Goal: Task Accomplishment & Management: Complete application form

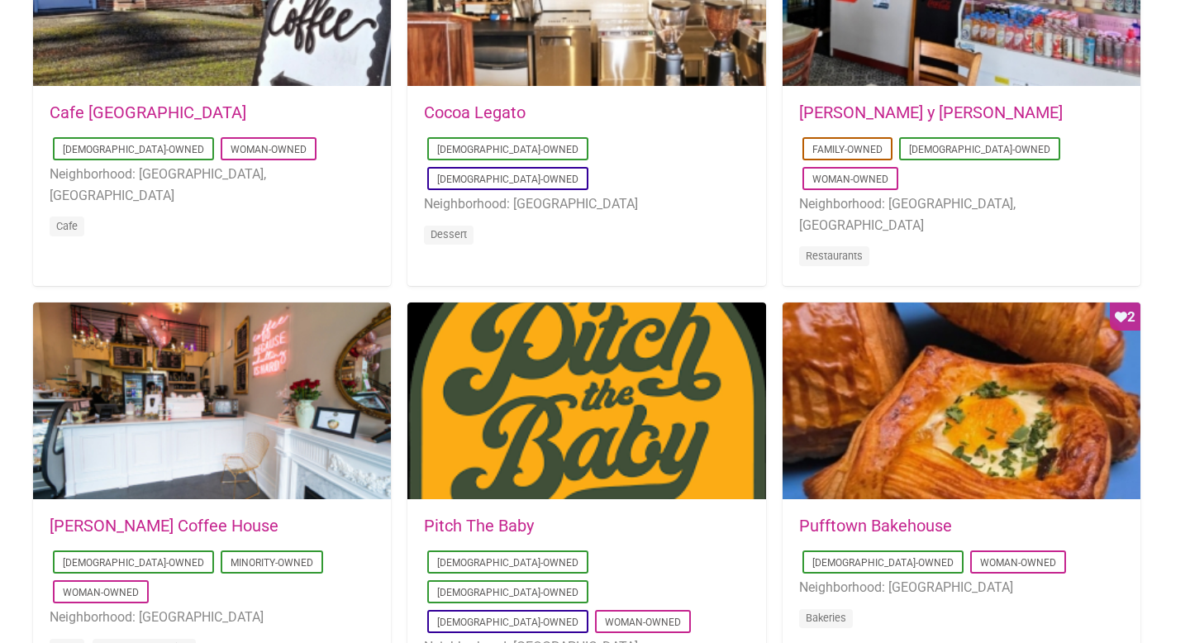
scroll to position [1000, 0]
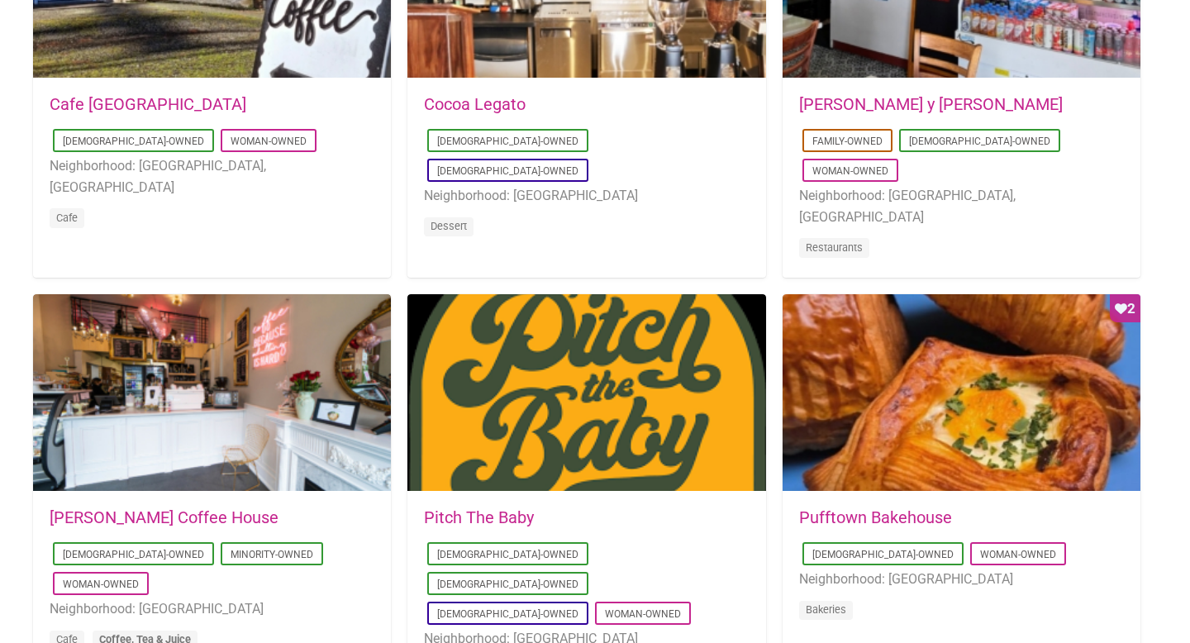
click at [189, 633] on link "Coffee, Tea & Juice" at bounding box center [145, 639] width 92 height 12
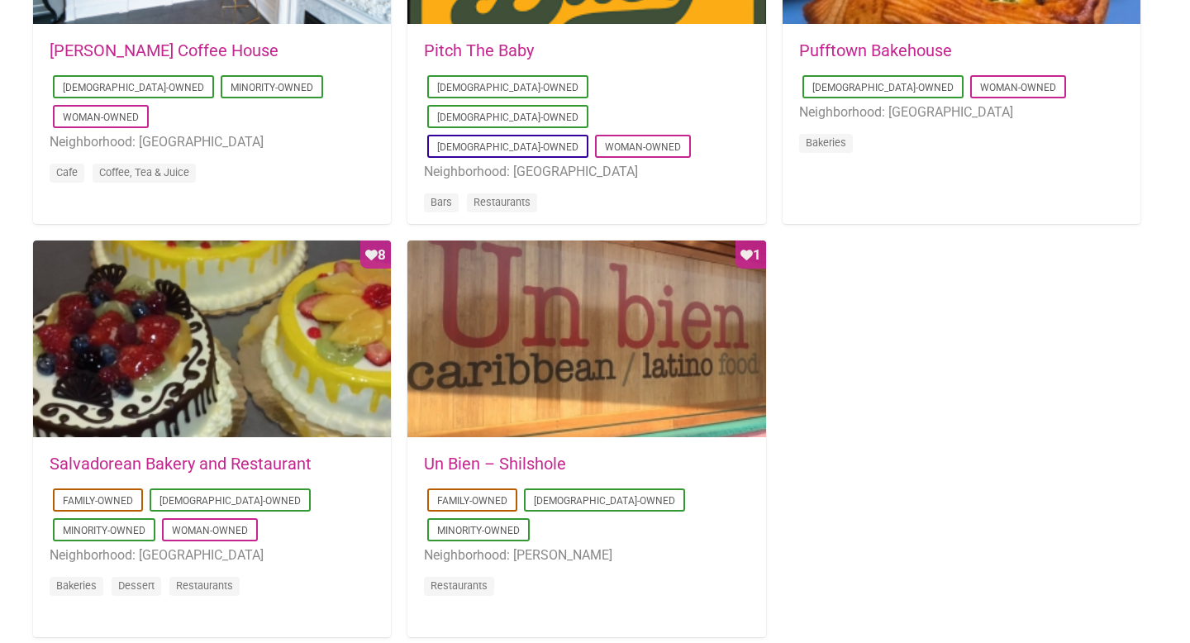
scroll to position [1462, 0]
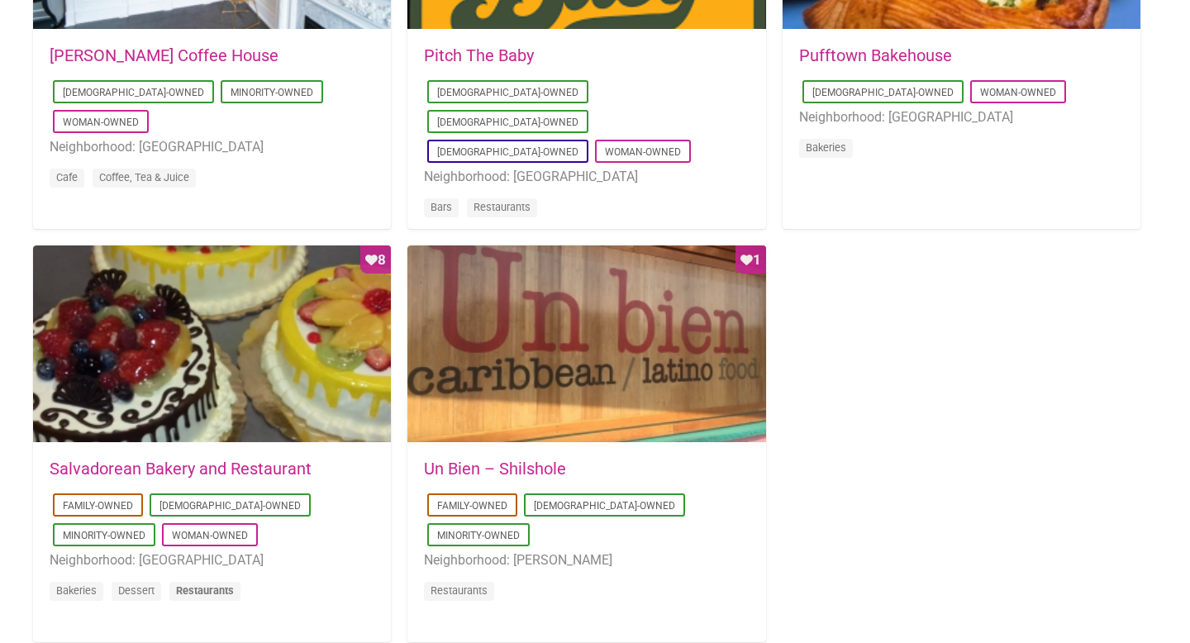
click at [222, 584] on link "Restaurants" at bounding box center [205, 590] width 58 height 12
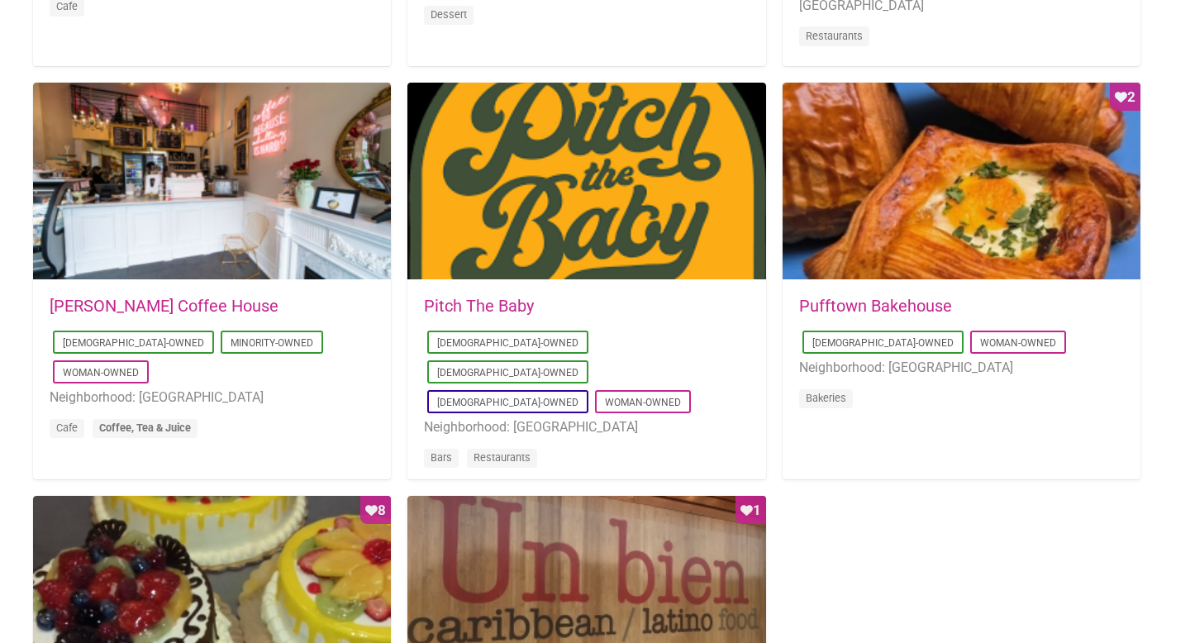
click at [182, 421] on link "Coffee, Tea & Juice" at bounding box center [145, 427] width 92 height 12
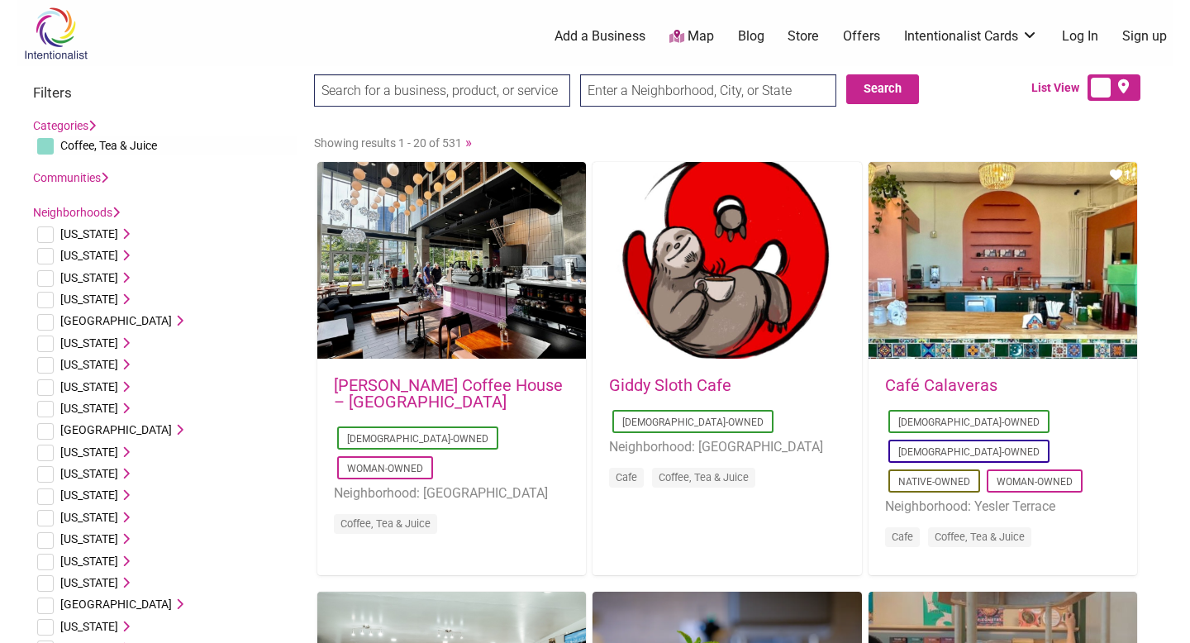
click at [1137, 36] on link "Sign up" at bounding box center [1144, 36] width 45 height 18
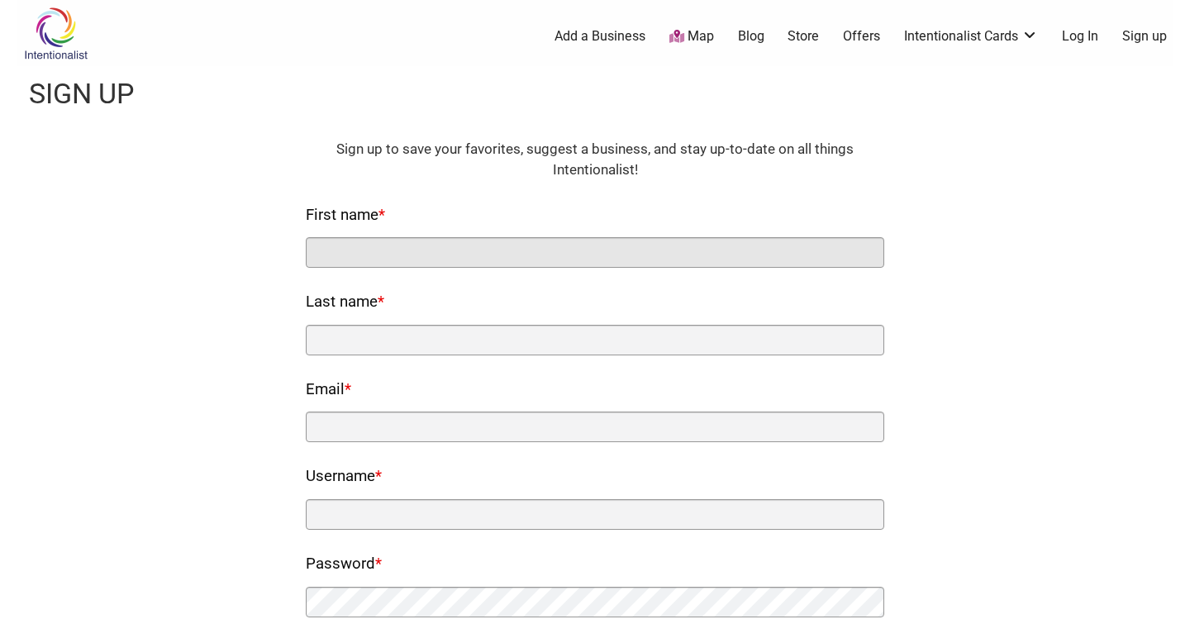
click at [677, 252] on input "First name *" at bounding box center [595, 252] width 578 height 31
type input "Caitlin"
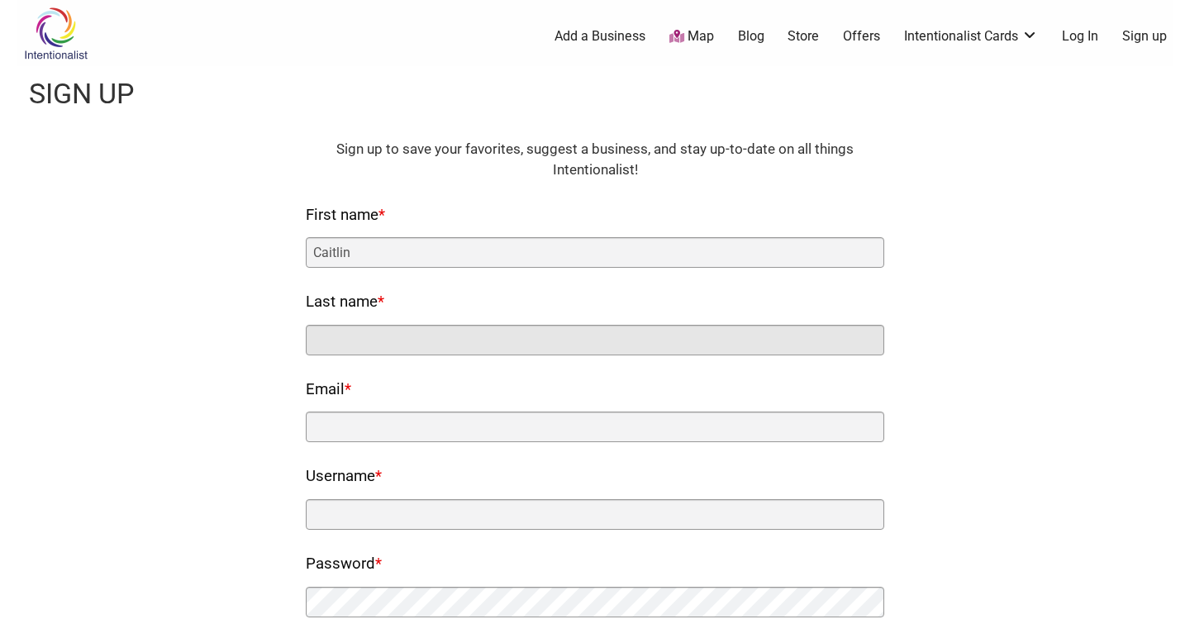
type input "Blomquist"
type input "caitlin.blomquist@gmail.com"
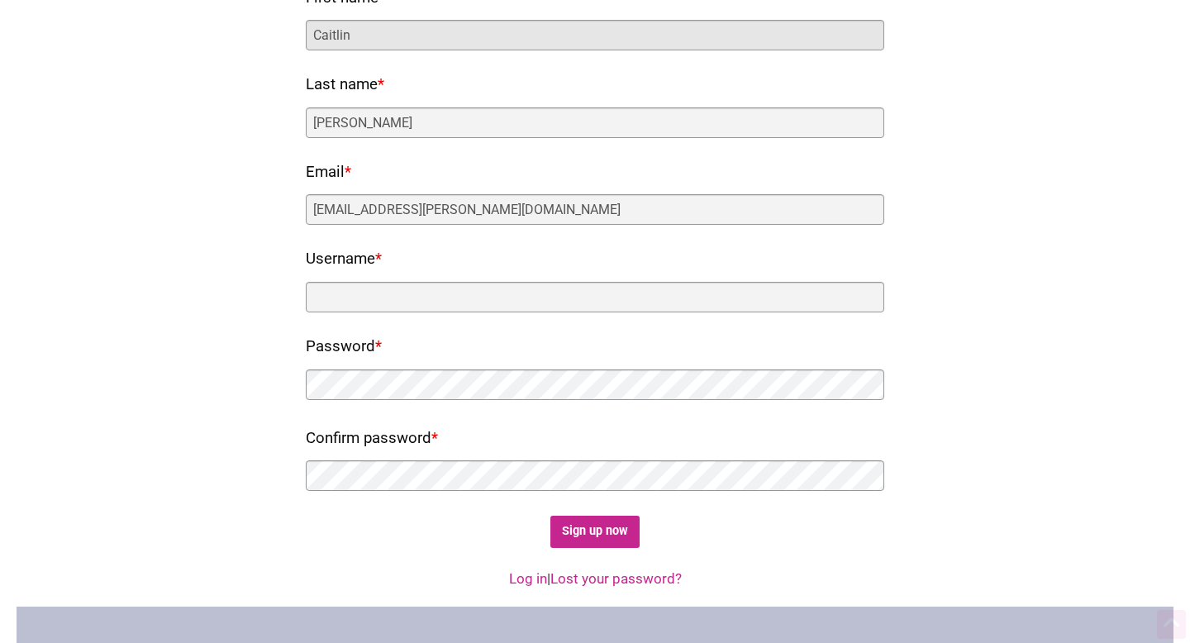
scroll to position [218, 0]
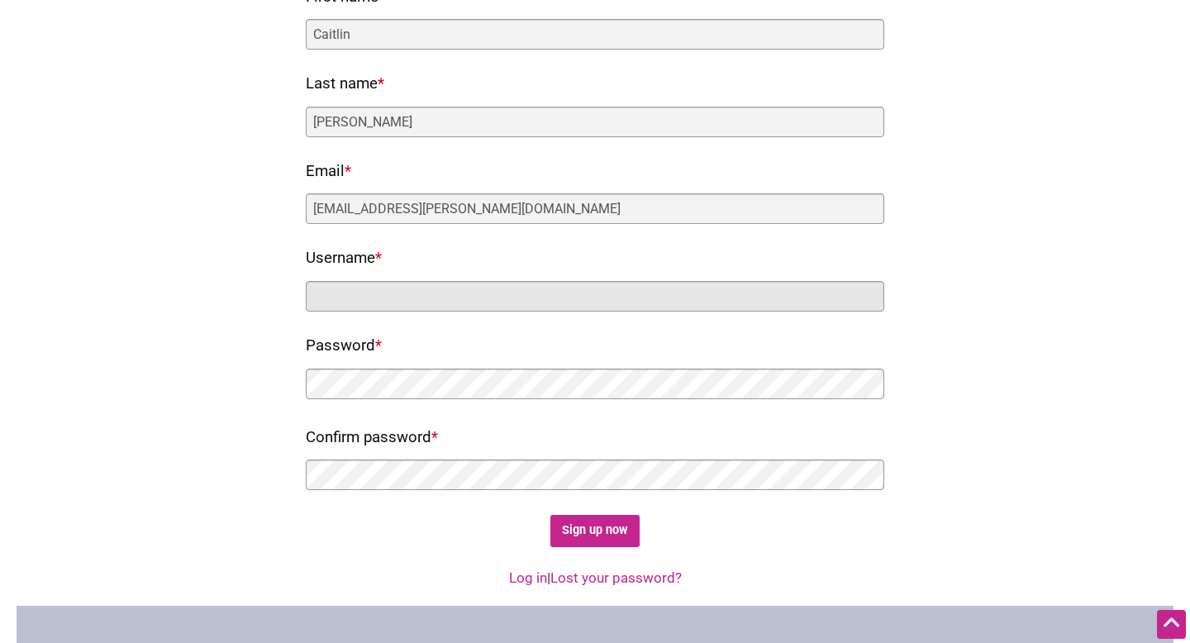
click at [359, 285] on input "Username *" at bounding box center [595, 296] width 578 height 31
type input "cblomqui"
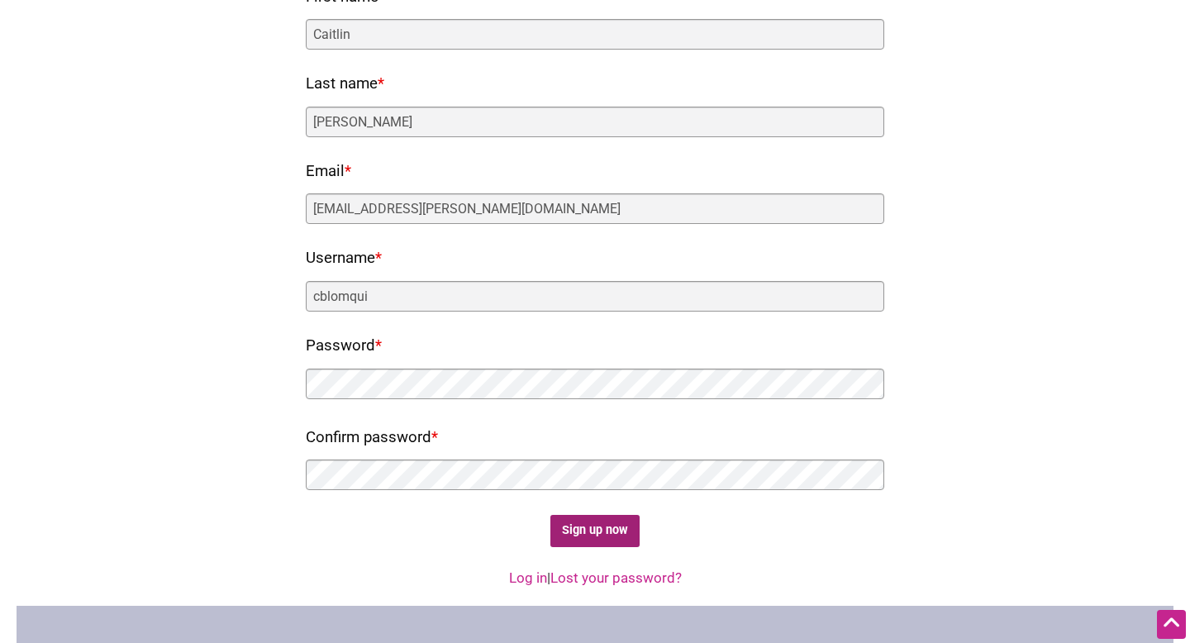
click at [585, 533] on input "Sign up now" at bounding box center [595, 531] width 90 height 32
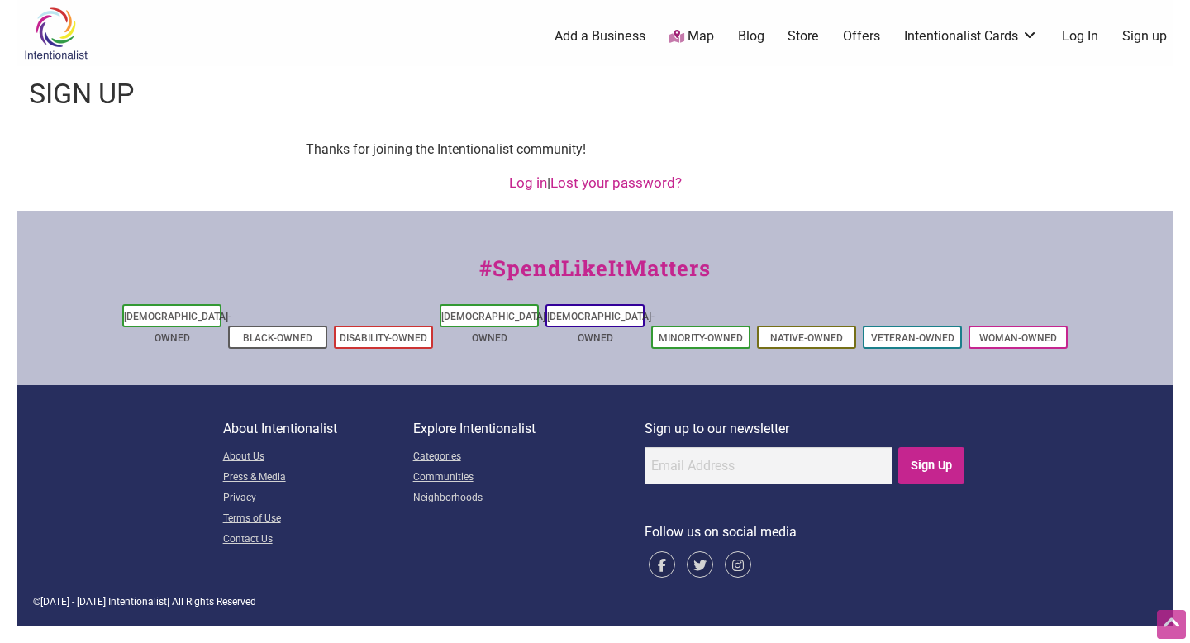
scroll to position [0, 0]
click at [798, 184] on div "Log in | Lost your password?" at bounding box center [595, 183] width 1124 height 21
click at [514, 185] on link "Log in" at bounding box center [528, 182] width 38 height 17
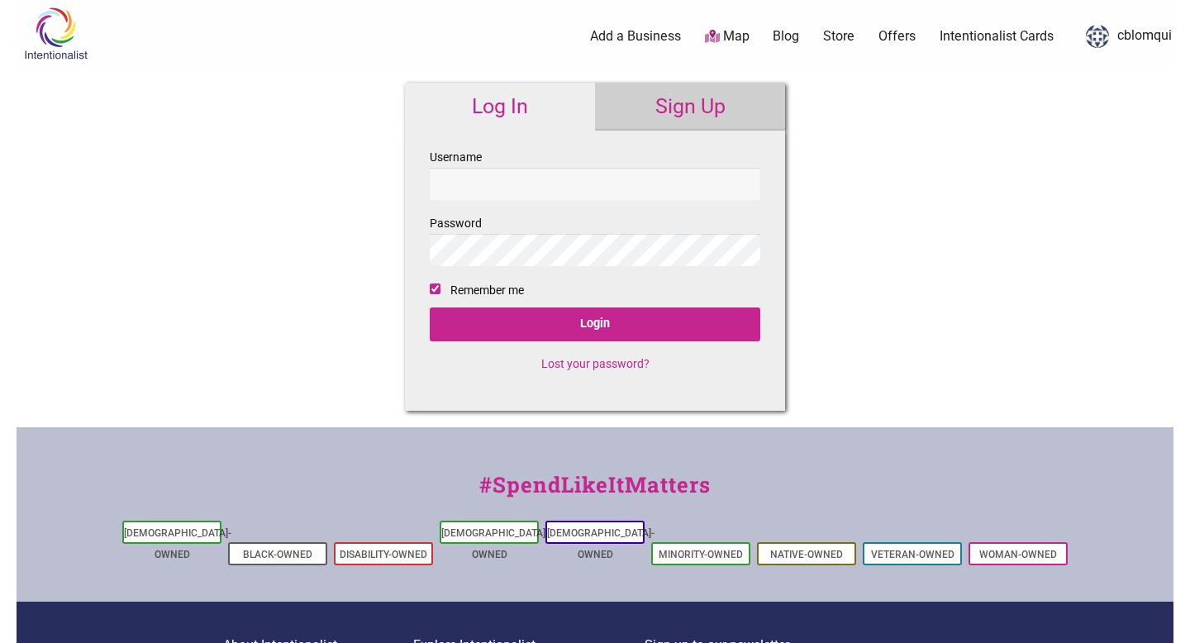
checkbox input "true"
click at [514, 185] on input "Username" at bounding box center [595, 184] width 331 height 32
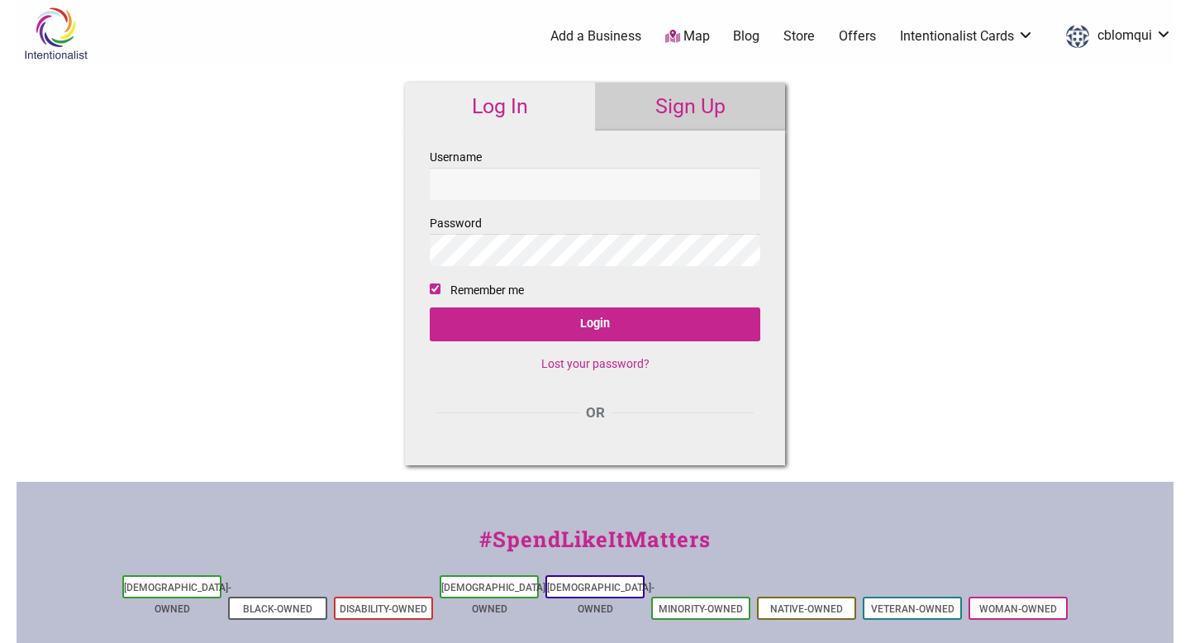
type input "cblomqui"
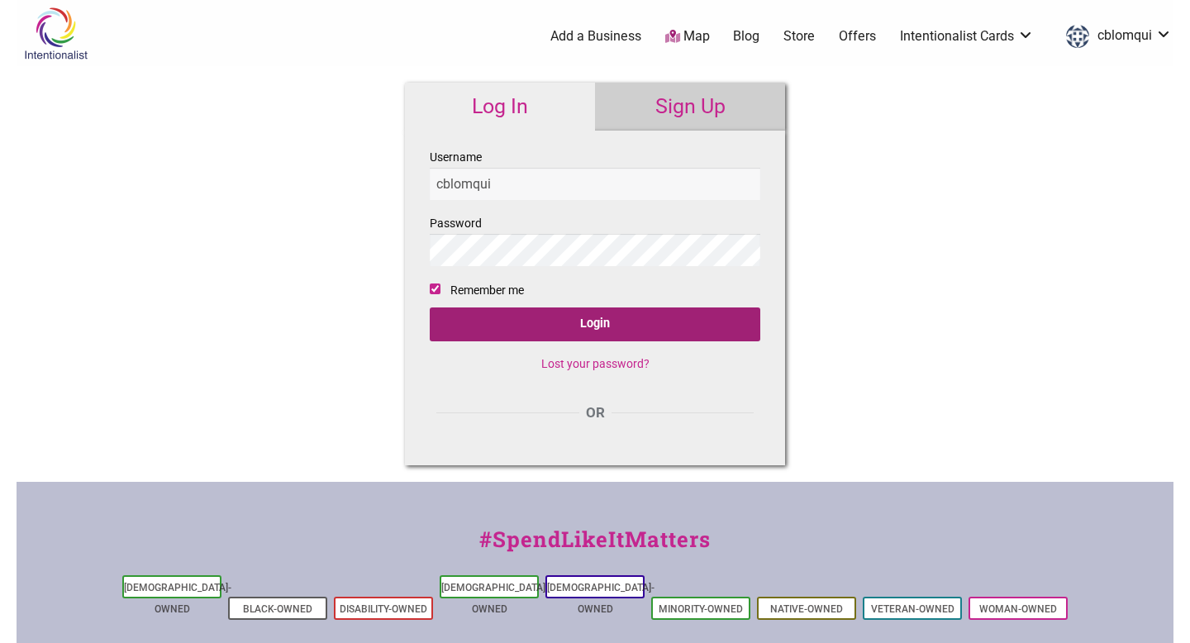
click at [545, 332] on input "Login" at bounding box center [595, 324] width 331 height 34
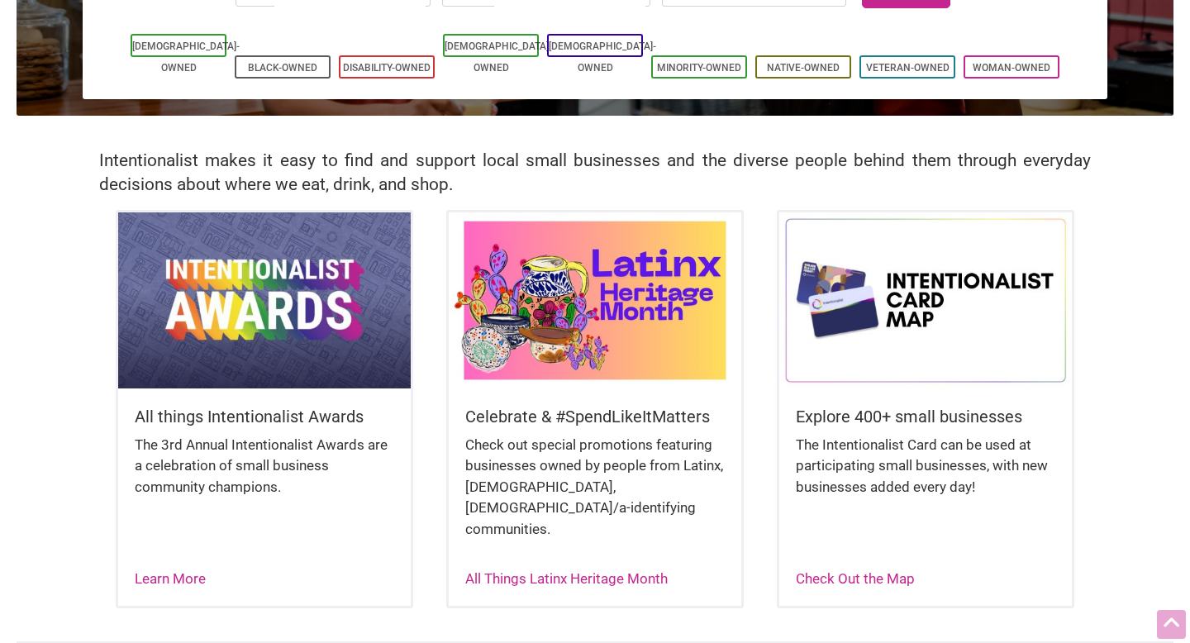
scroll to position [257, 0]
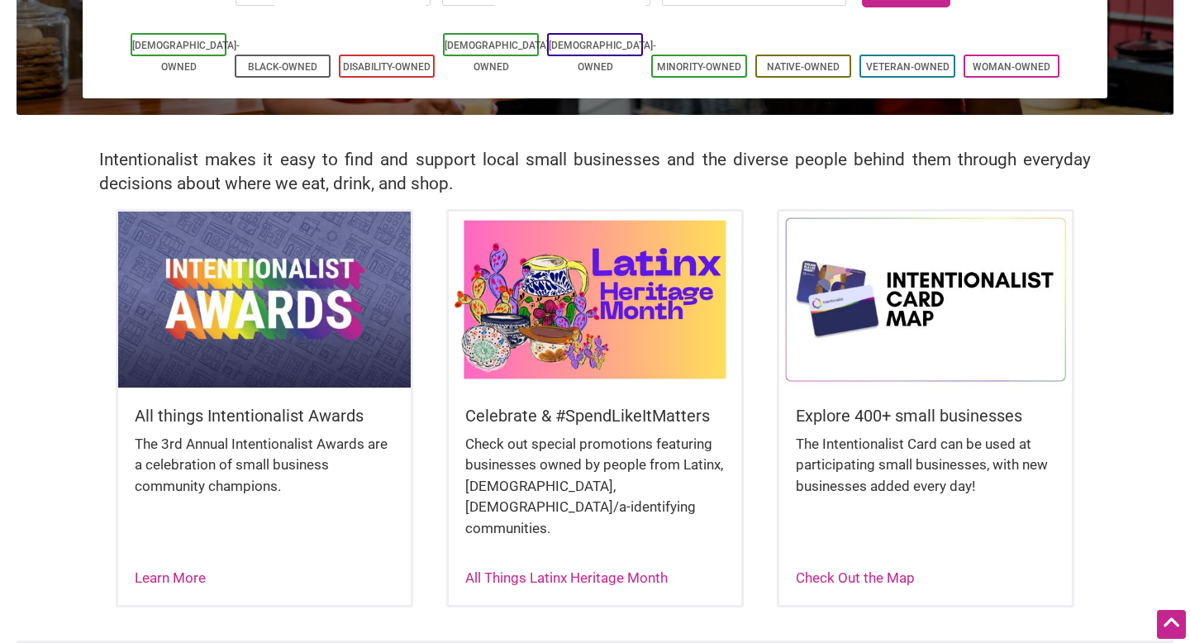
click at [508, 568] on div "All Things Latinx Heritage Month" at bounding box center [566, 578] width 202 height 21
click at [527, 569] on link "All Things Latinx Heritage Month" at bounding box center [566, 577] width 202 height 17
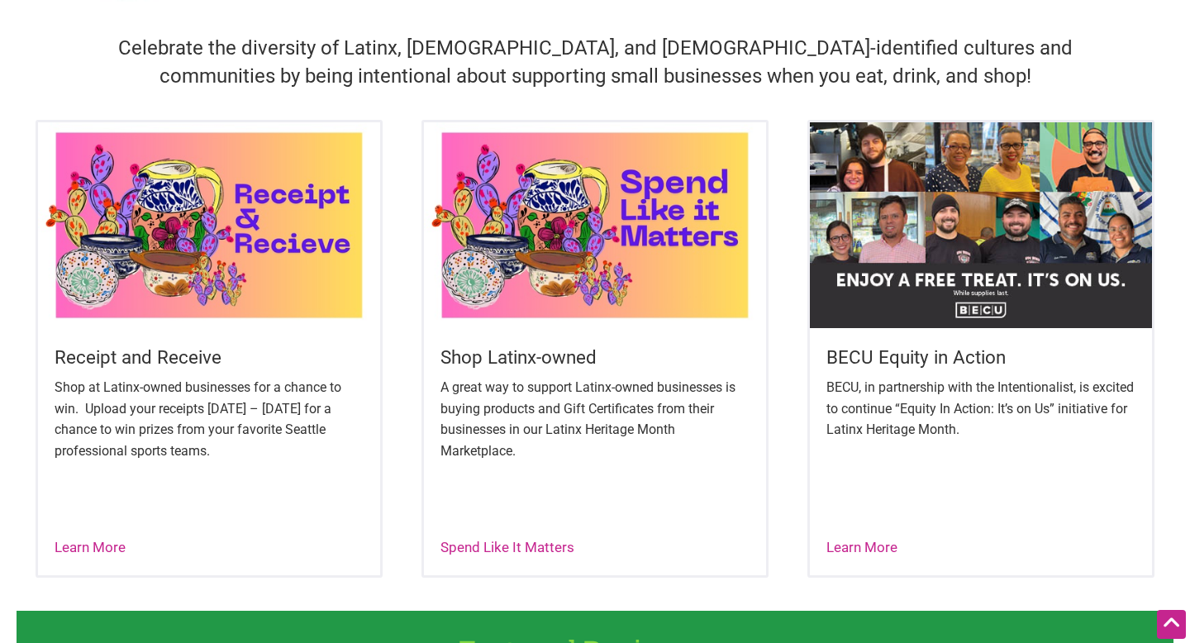
scroll to position [533, 0]
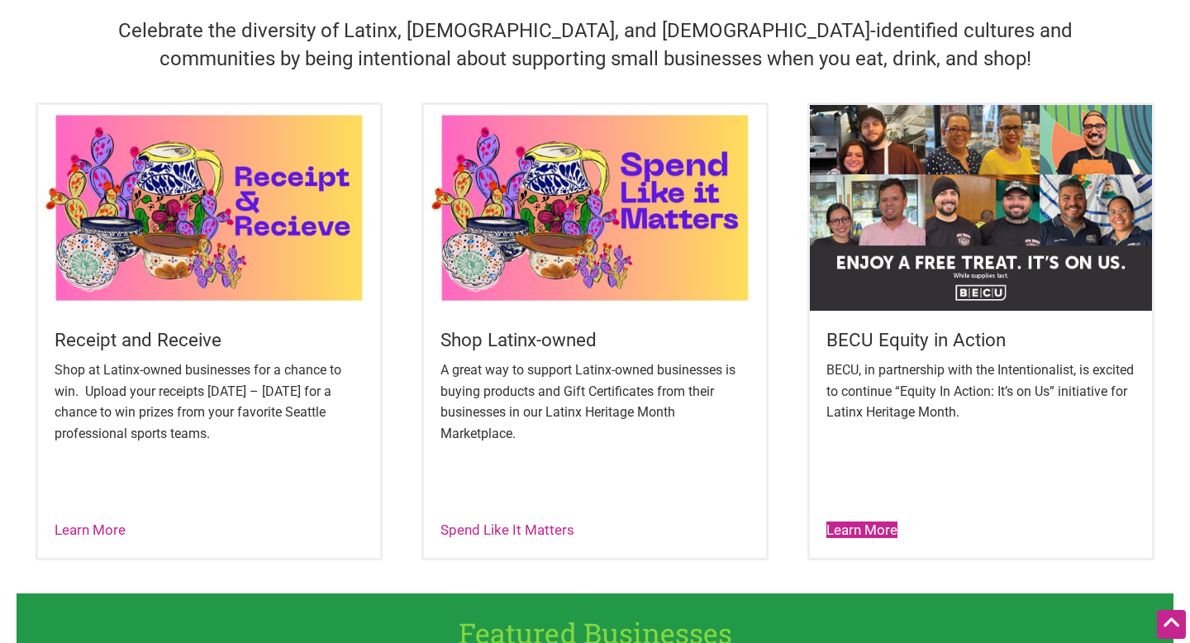
click at [864, 535] on link "Learn More" at bounding box center [861, 529] width 71 height 17
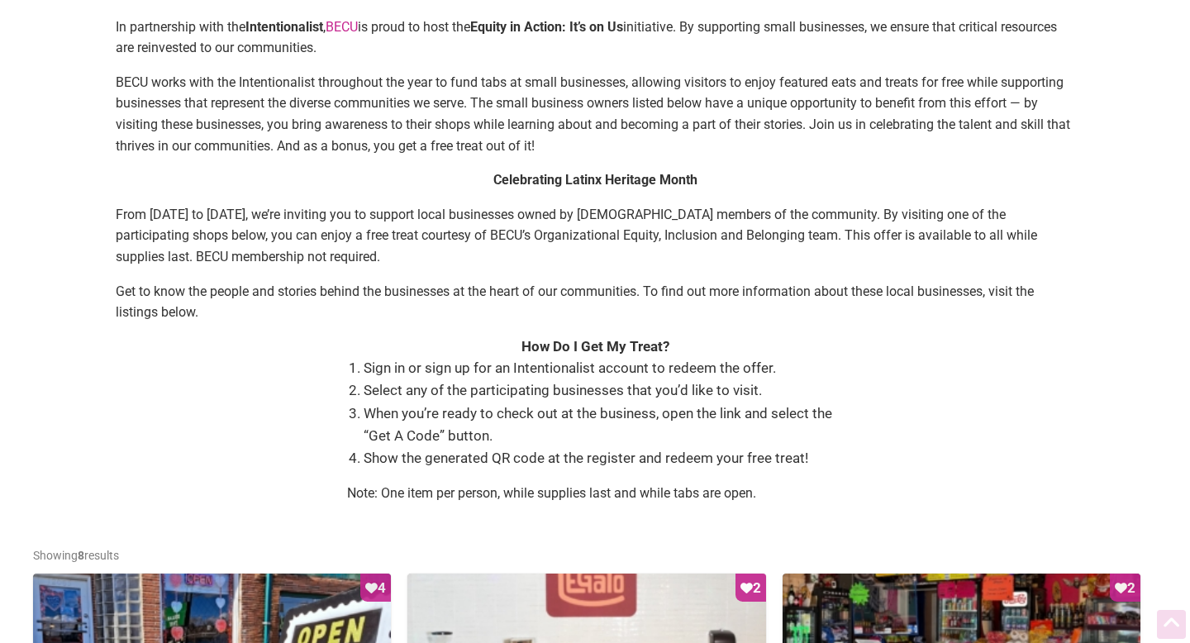
scroll to position [308, 0]
